Goal: Information Seeking & Learning: Learn about a topic

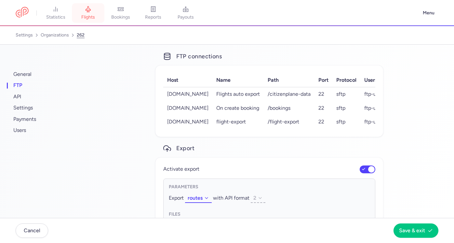
click at [99, 6] on link "flights" at bounding box center [88, 13] width 33 height 14
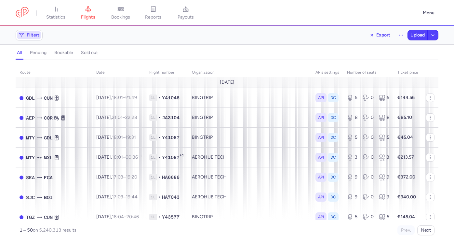
click at [24, 34] on span "Filters" at bounding box center [29, 35] width 24 height 8
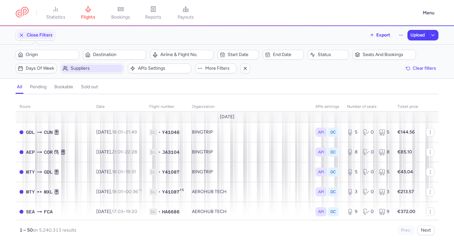
click at [102, 66] on span "Suppliers" at bounding box center [96, 68] width 51 height 5
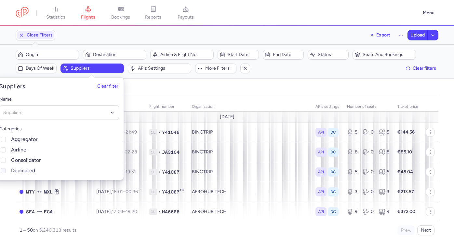
click at [31, 169] on span "Dedicated" at bounding box center [65, 171] width 108 height 8
click at [6, 169] on input "Dedicated" at bounding box center [3, 170] width 5 height 5
checkbox input "true"
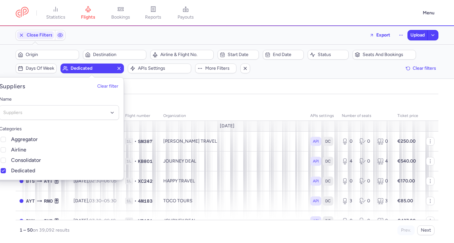
click at [281, 95] on div "organization category: DEDICATED route date Flight number organization APIs set…" at bounding box center [227, 168] width 454 height 149
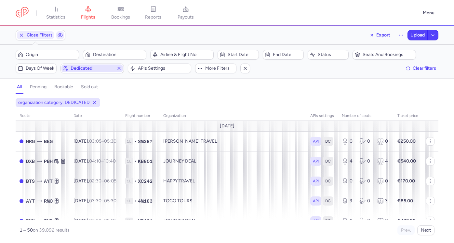
click at [83, 71] on span "Dedicated" at bounding box center [91, 68] width 61 height 8
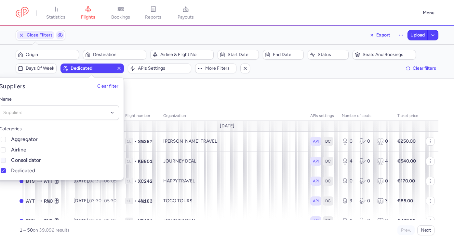
click at [26, 161] on span "Consolidator" at bounding box center [65, 160] width 108 height 8
click at [6, 161] on input "Consolidator" at bounding box center [3, 159] width 5 height 5
checkbox input "true"
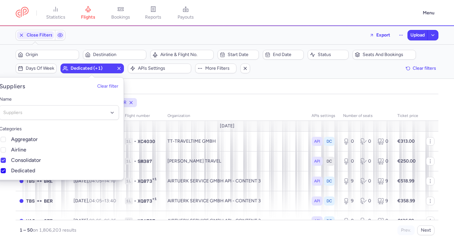
click at [25, 170] on span "Dedicated" at bounding box center [65, 171] width 108 height 8
click at [6, 170] on input "Dedicated" at bounding box center [3, 170] width 5 height 5
click at [26, 167] on span "Dedicated" at bounding box center [65, 171] width 108 height 8
click at [6, 168] on input "Dedicated" at bounding box center [3, 170] width 5 height 5
checkbox input "true"
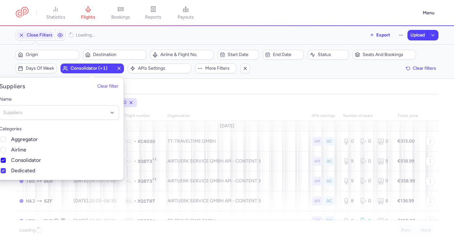
click at [26, 160] on span "Consolidator" at bounding box center [65, 160] width 108 height 8
click at [6, 160] on input "Consolidator" at bounding box center [3, 159] width 5 height 5
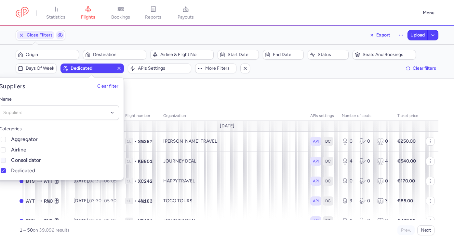
click at [29, 161] on span "Consolidator" at bounding box center [65, 160] width 108 height 8
click at [6, 161] on input "Consolidator" at bounding box center [3, 159] width 5 height 5
checkbox input "true"
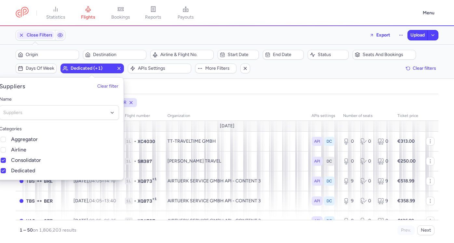
click at [238, 92] on div "all pending bookable sold out" at bounding box center [227, 88] width 423 height 11
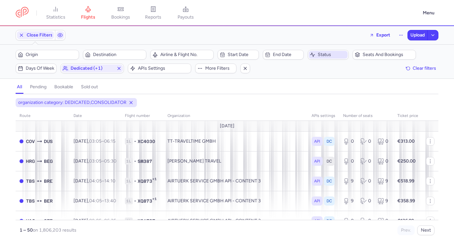
click at [317, 54] on span "Status" at bounding box center [328, 55] width 39 height 8
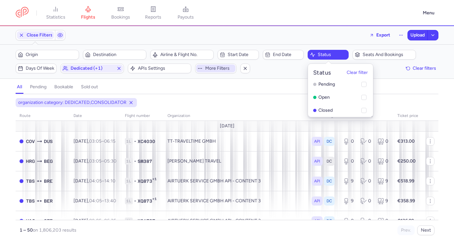
click at [219, 72] on button "More filters" at bounding box center [215, 68] width 41 height 10
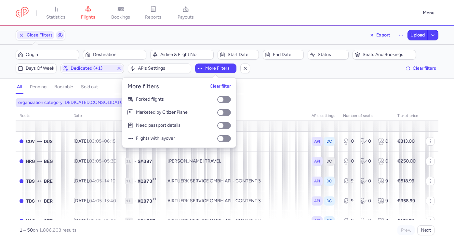
click at [255, 77] on div "Filters [PHONE_NUMBER] results Origin Destination Airline & Flight No. Start da…" at bounding box center [227, 62] width 454 height 34
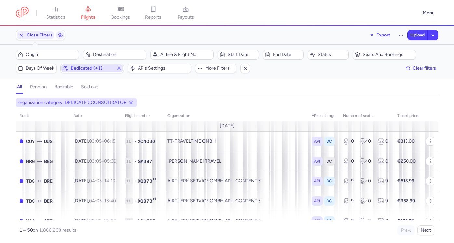
click at [83, 70] on span "Dedicated (+1)" at bounding box center [92, 68] width 43 height 5
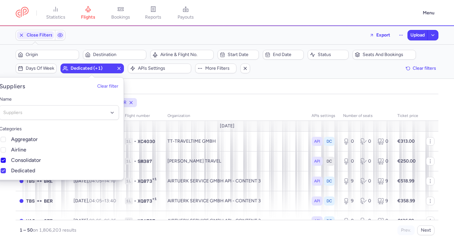
click at [31, 158] on span "Consolidator" at bounding box center [65, 160] width 108 height 8
click at [6, 158] on input "Consolidator" at bounding box center [3, 159] width 5 height 5
checkbox input "false"
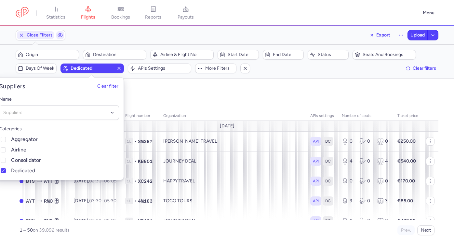
click at [260, 84] on div "all pending bookable sold out" at bounding box center [227, 88] width 423 height 11
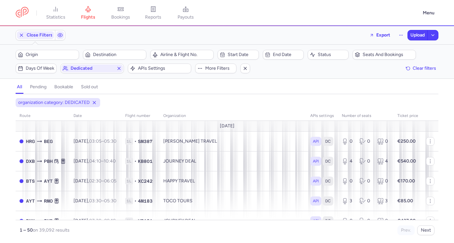
click at [328, 49] on div "Filters (1) – 39092 results Origin Destination Airline & Flight No. Start date …" at bounding box center [227, 62] width 454 height 34
click at [328, 53] on span "Status" at bounding box center [332, 54] width 29 height 5
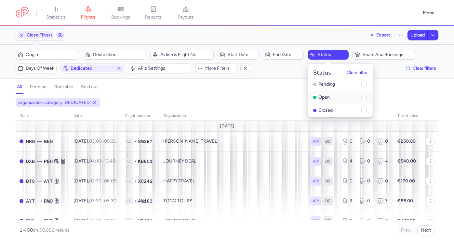
click at [324, 104] on li "open" at bounding box center [340, 110] width 65 height 13
checkbox input "true"
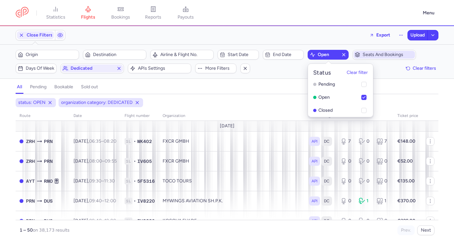
click at [372, 55] on span "Seats and bookings" at bounding box center [388, 54] width 51 height 5
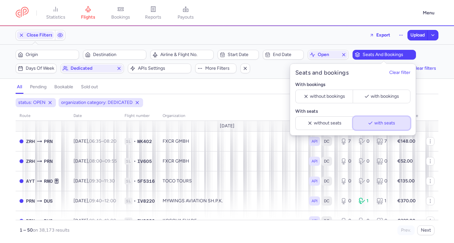
click at [374, 125] on span "with seats" at bounding box center [384, 122] width 21 height 5
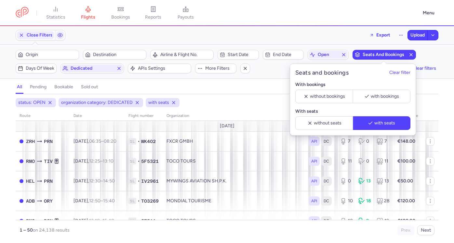
click at [248, 103] on div "status: OPEN organization category: DEDICATED with seats" at bounding box center [226, 103] width 425 height 12
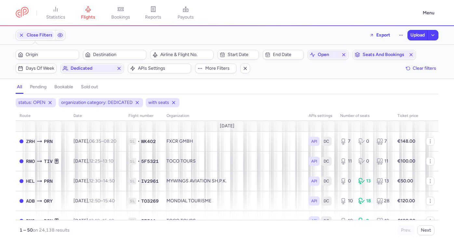
drag, startPoint x: 73, startPoint y: 230, endPoint x: 41, endPoint y: 230, distance: 31.5
click at [41, 230] on p "1 – 50 on 24,138 results" at bounding box center [123, 229] width 207 height 5
copy span "24,138 results"
click at [88, 227] on p "1 – 50 on 24,138 results" at bounding box center [123, 229] width 207 height 5
click at [324, 52] on span "open" at bounding box center [328, 54] width 21 height 5
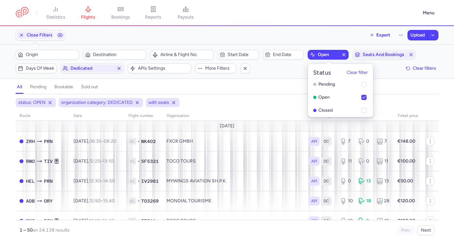
click at [324, 52] on span "open" at bounding box center [328, 54] width 21 height 5
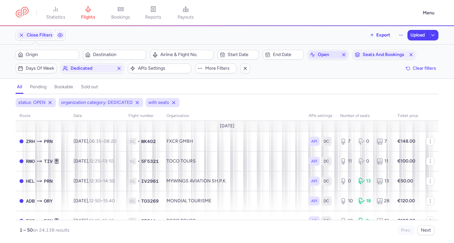
click at [322, 56] on span "open" at bounding box center [328, 54] width 21 height 5
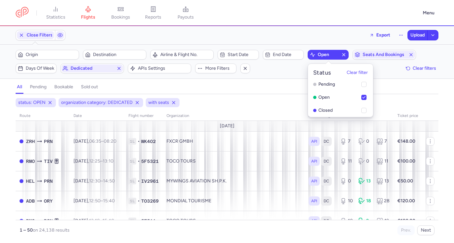
click at [322, 56] on span "open" at bounding box center [328, 54] width 21 height 5
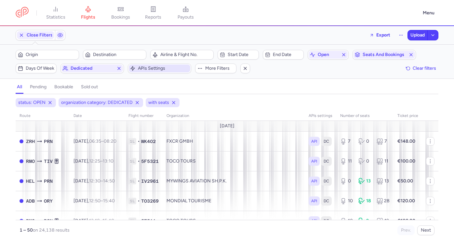
click at [181, 66] on span "APIs settings" at bounding box center [163, 68] width 51 height 5
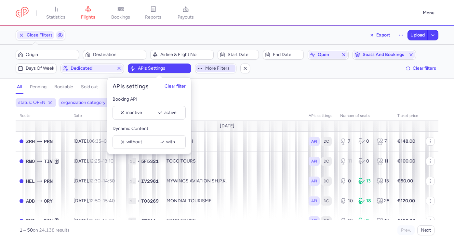
click at [209, 68] on span "More filters" at bounding box center [219, 68] width 29 height 5
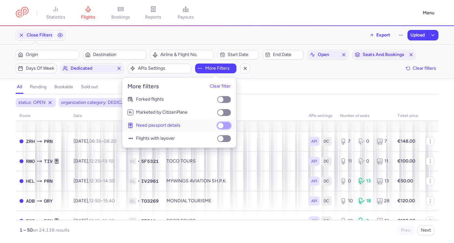
click at [227, 126] on input "Need passport details" at bounding box center [224, 125] width 14 height 7
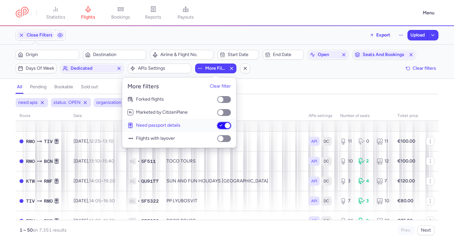
click at [227, 126] on input "Need passport details" at bounding box center [224, 125] width 14 height 7
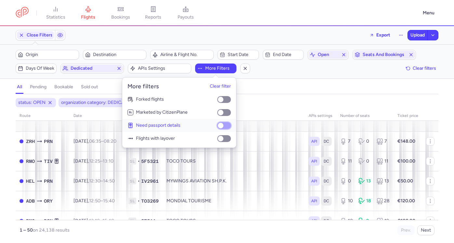
click at [227, 126] on input "Need passport details" at bounding box center [224, 125] width 14 height 7
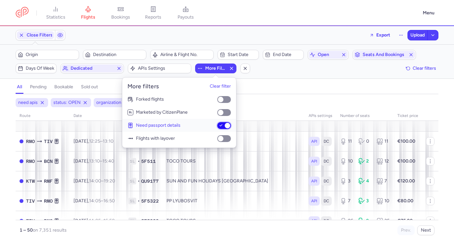
click at [227, 126] on input "Need passport details" at bounding box center [224, 125] width 14 height 7
checkbox input "false"
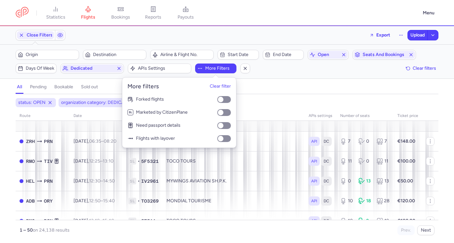
click at [259, 108] on div "status: OPEN organization category: DEDICATED with seats" at bounding box center [226, 103] width 425 height 12
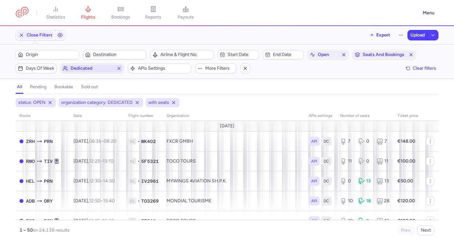
click at [97, 69] on span "Dedicated" at bounding box center [92, 68] width 43 height 5
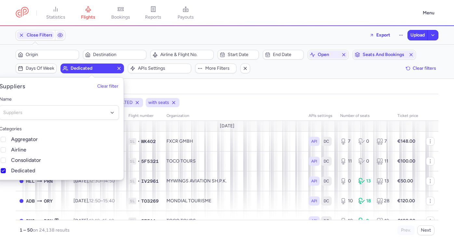
click at [28, 168] on span "Dedicated" at bounding box center [65, 171] width 108 height 8
click at [6, 168] on input "Dedicated" at bounding box center [3, 170] width 5 height 5
checkbox input "false"
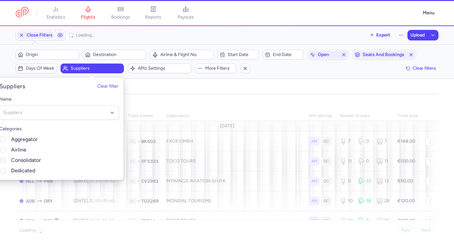
click at [28, 160] on span "Consolidator" at bounding box center [65, 160] width 108 height 8
click at [6, 160] on input "Consolidator" at bounding box center [3, 159] width 5 height 5
checkbox input "true"
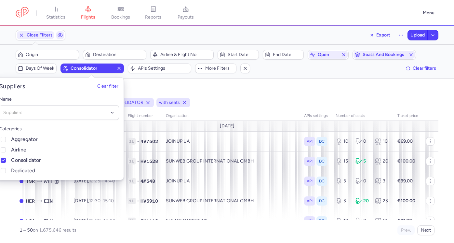
click at [224, 89] on div "all pending bookable sold out" at bounding box center [227, 88] width 423 height 11
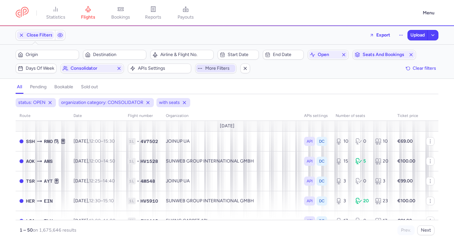
click at [214, 71] on span "More filters" at bounding box center [215, 68] width 39 height 8
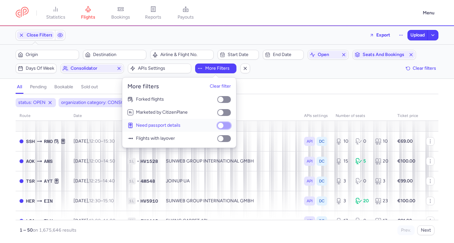
click at [225, 125] on input "Need passport details" at bounding box center [224, 125] width 14 height 7
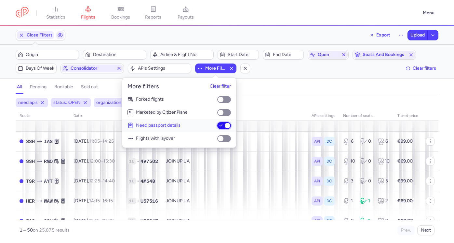
click at [225, 125] on input "Need passport details" at bounding box center [224, 125] width 14 height 7
checkbox input "false"
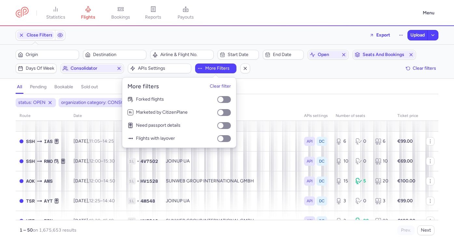
click at [282, 85] on div "all pending bookable sold out" at bounding box center [227, 88] width 423 height 11
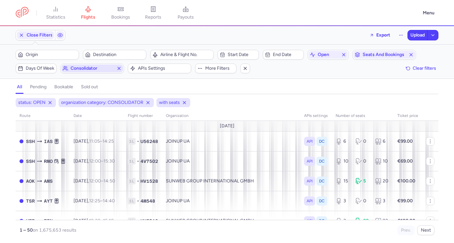
click at [97, 69] on span "Consolidator" at bounding box center [92, 68] width 43 height 5
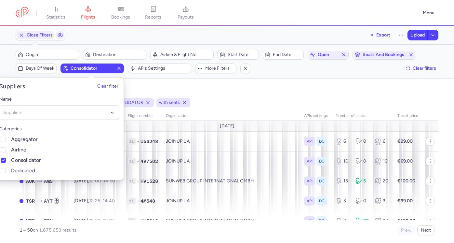
click at [97, 69] on span "Consolidator" at bounding box center [92, 68] width 43 height 5
